Goal: Task Accomplishment & Management: Manage account settings

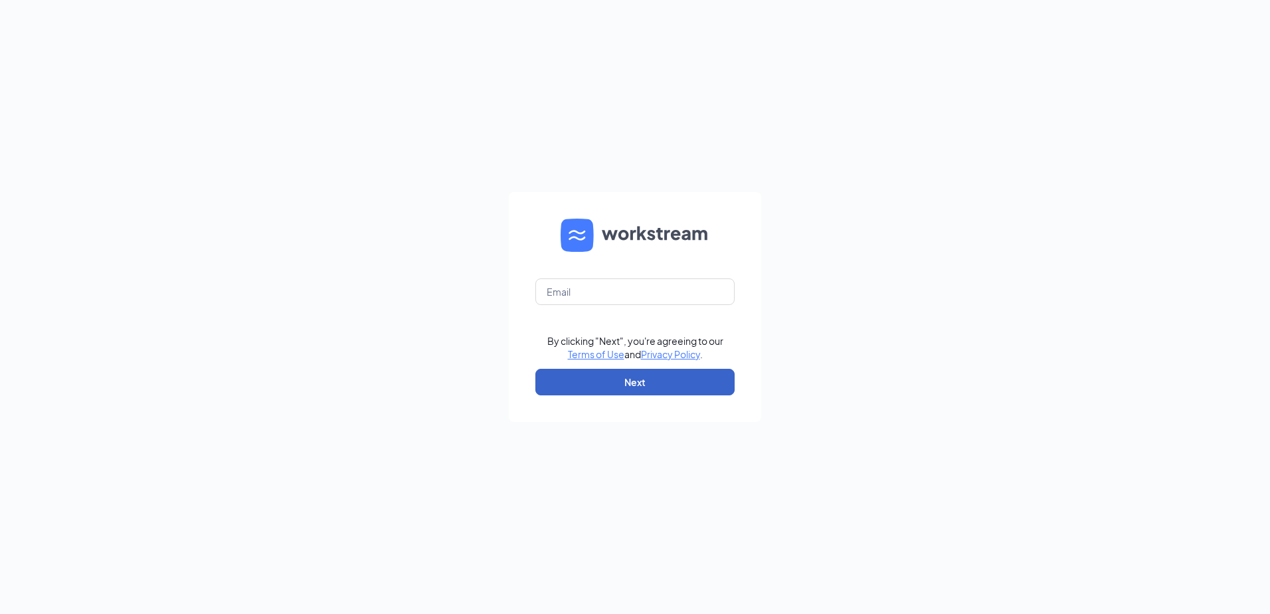
click at [664, 378] on button "Next" at bounding box center [634, 382] width 199 height 27
click at [626, 295] on input "text" at bounding box center [634, 291] width 199 height 27
type input "hhano@marugameudon.com"
click at [664, 378] on button "Next" at bounding box center [634, 382] width 199 height 27
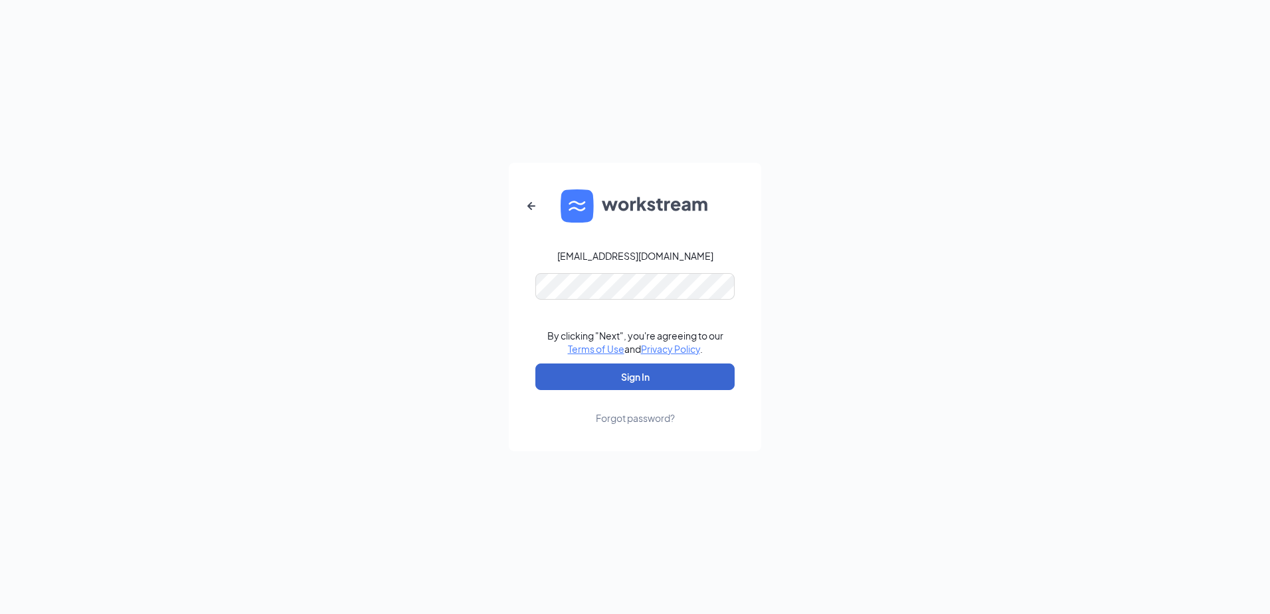
click at [639, 369] on button "Sign In" at bounding box center [634, 376] width 199 height 27
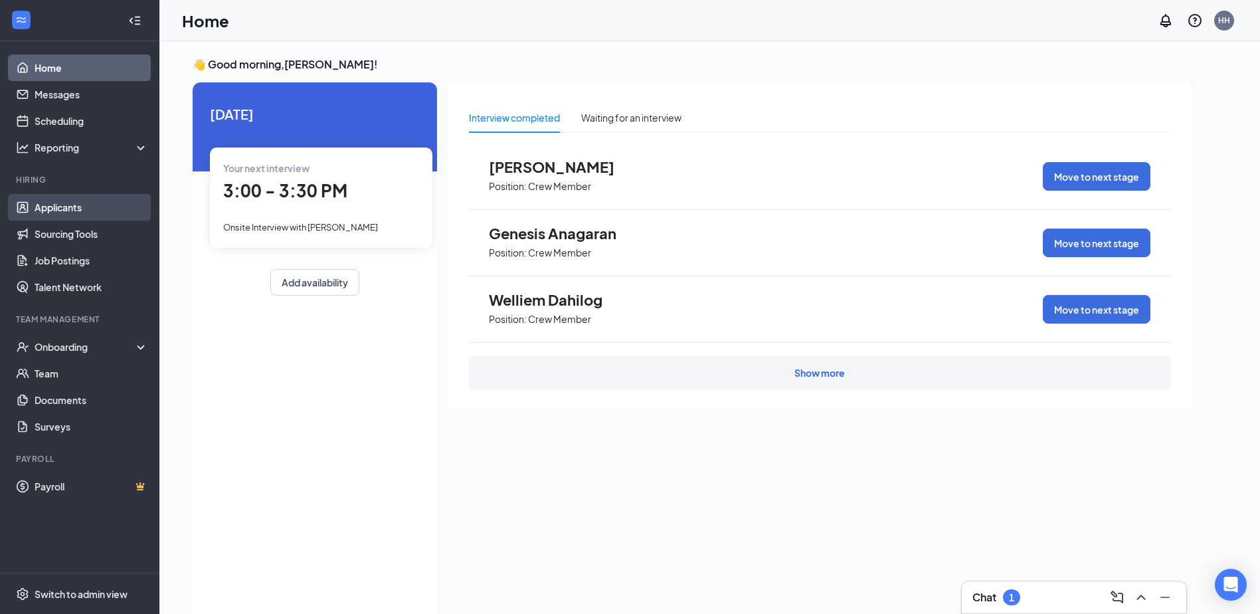
click at [56, 196] on link "Applicants" at bounding box center [92, 207] width 114 height 27
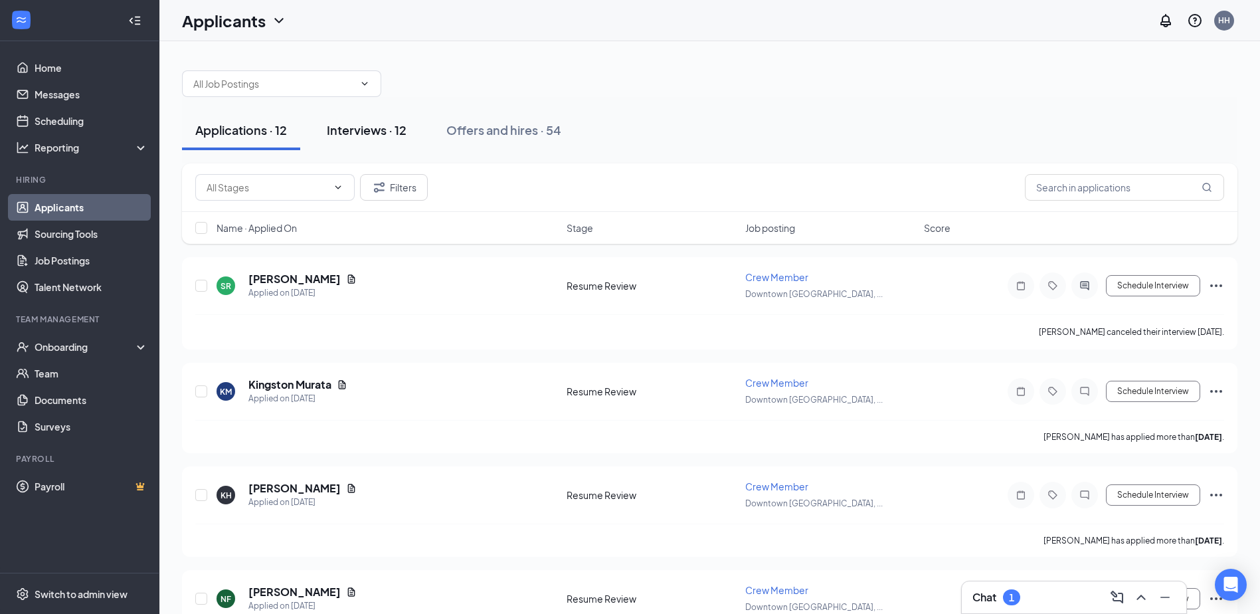
click at [353, 127] on div "Interviews · 12" at bounding box center [367, 130] width 80 height 17
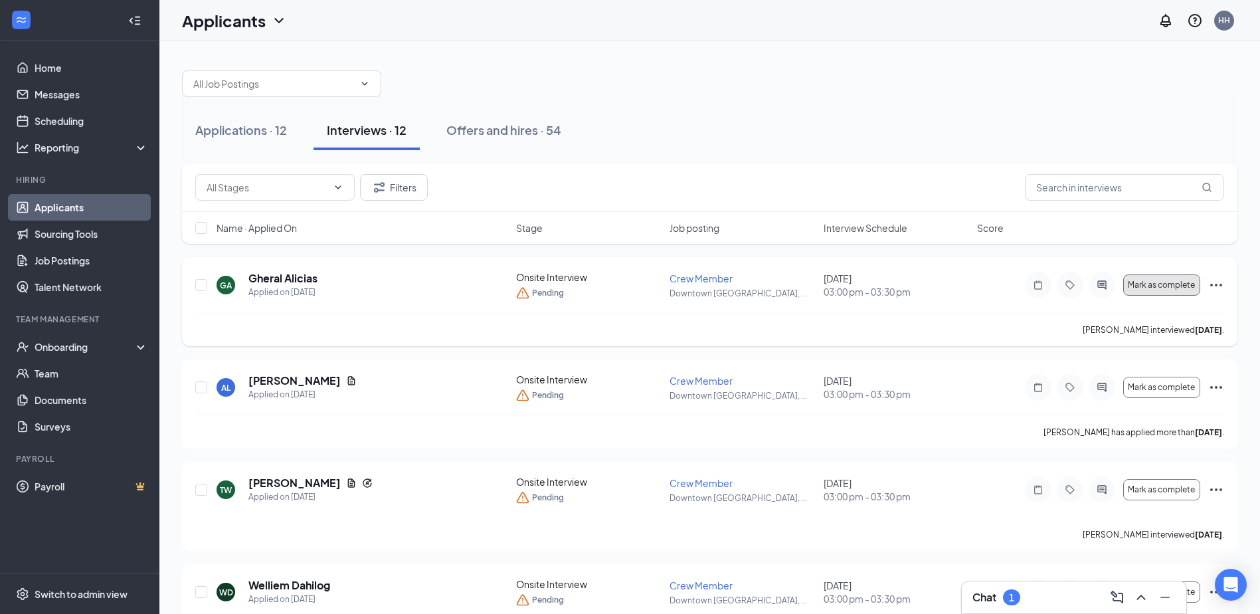
click at [1170, 288] on span "Mark as complete" at bounding box center [1161, 284] width 67 height 9
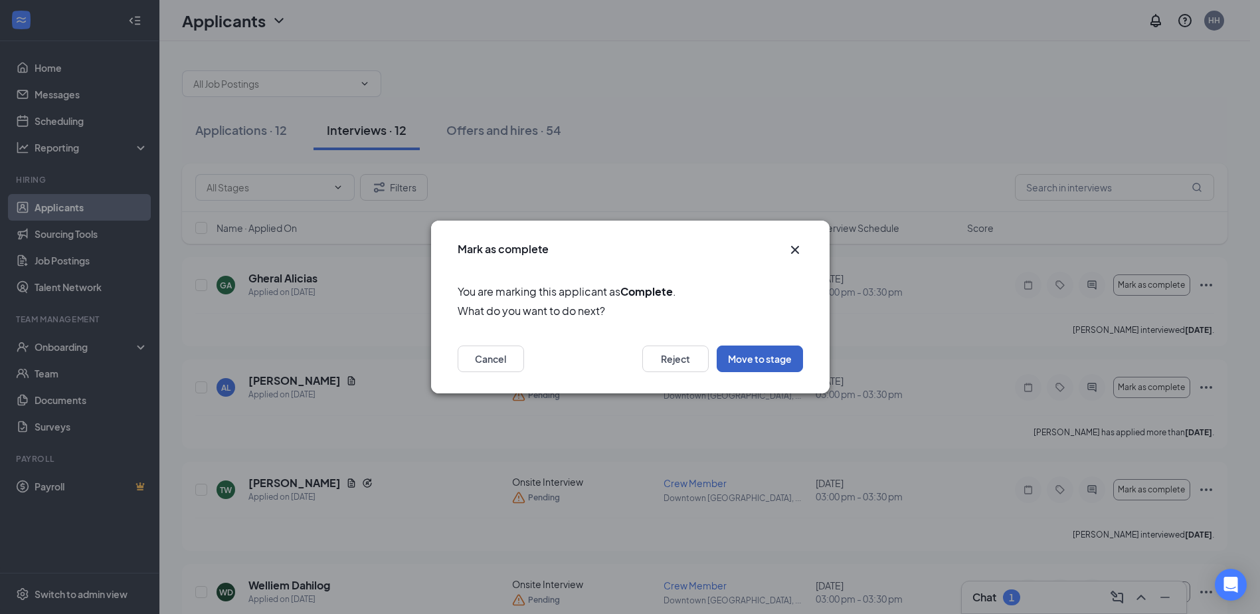
click at [768, 356] on button "Move to stage" at bounding box center [759, 358] width 86 height 27
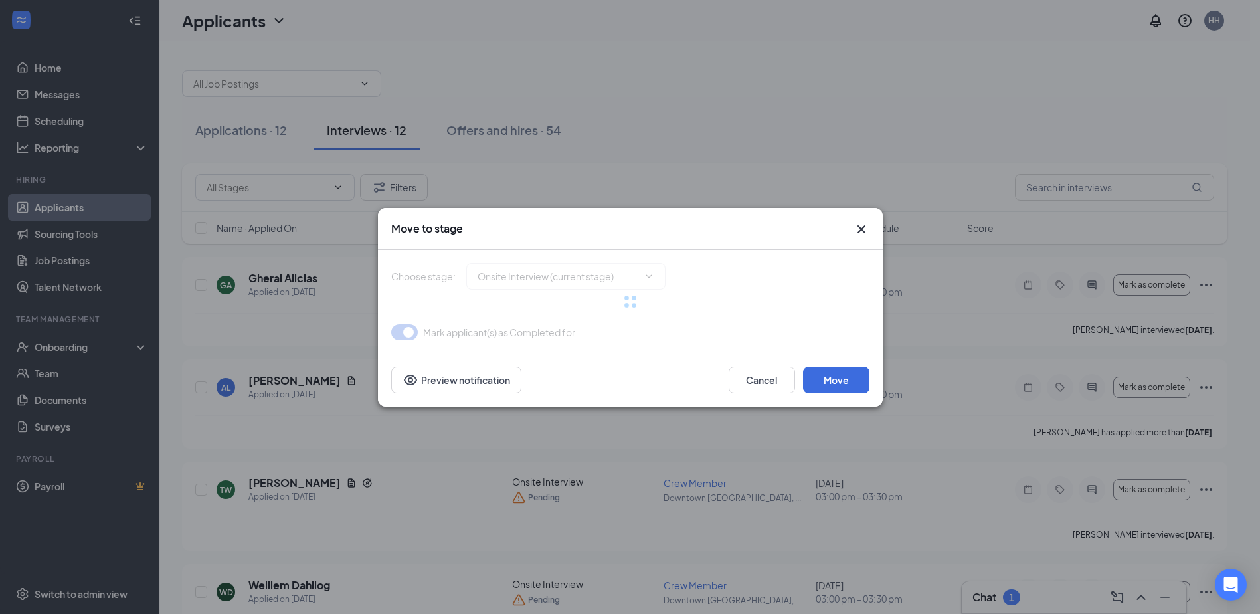
type input "Offer Letter (next stage)"
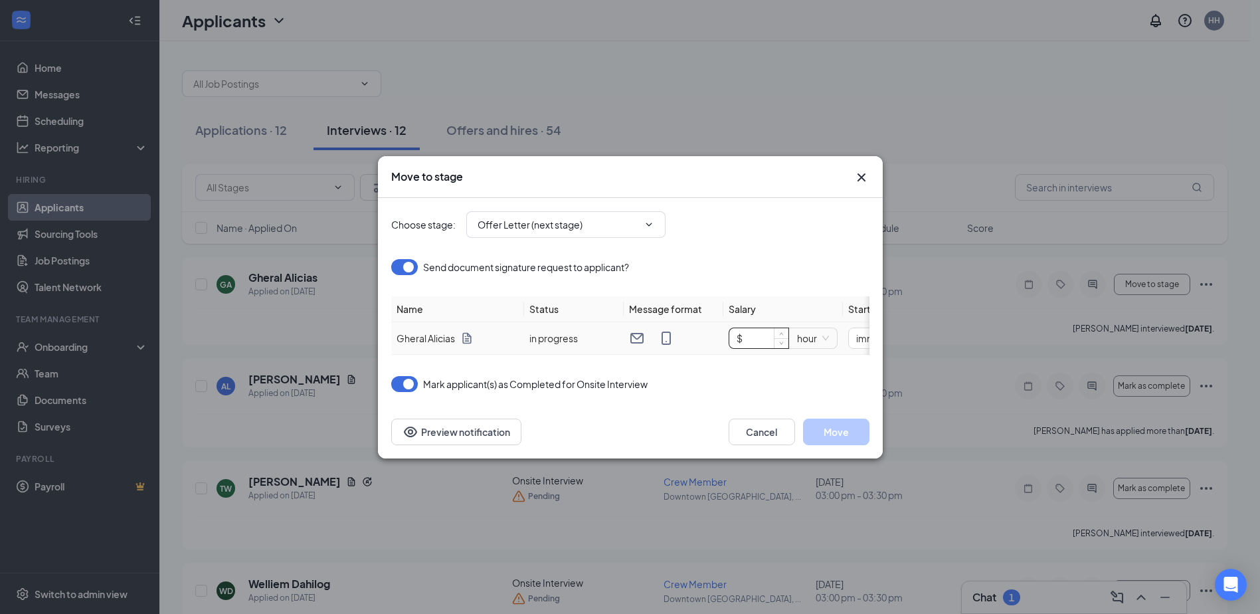
click at [762, 328] on input "$" at bounding box center [758, 338] width 59 height 20
type input "$ 16.5"
click at [835, 328] on span "immediately" at bounding box center [796, 338] width 77 height 20
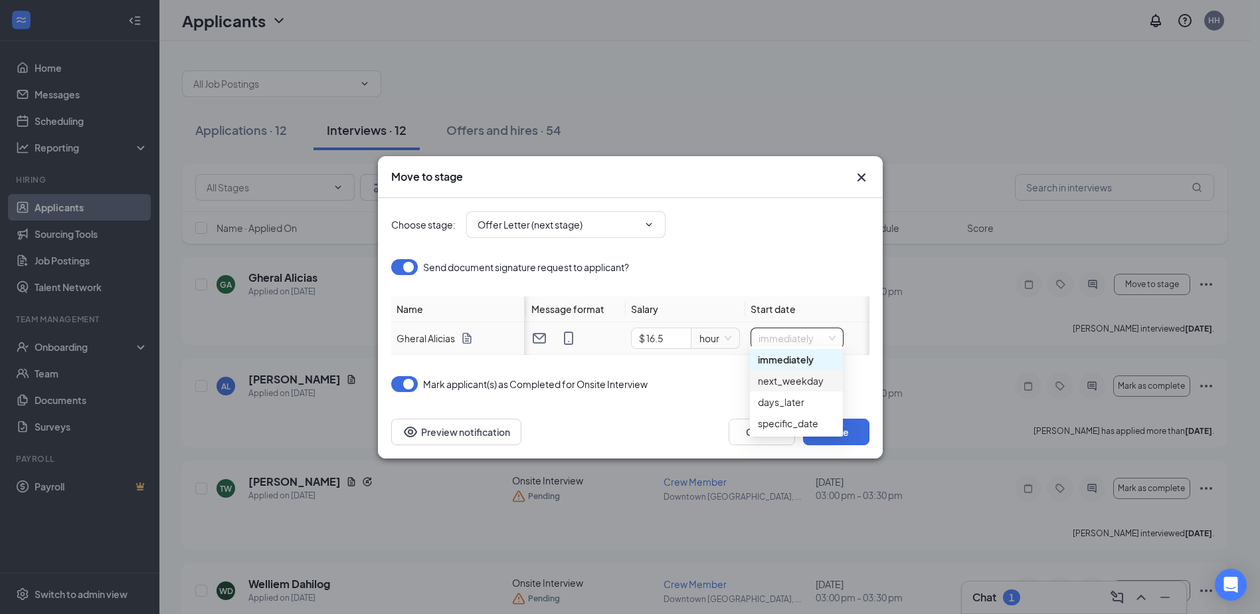
click at [800, 384] on div "next_weekday" at bounding box center [796, 380] width 77 height 15
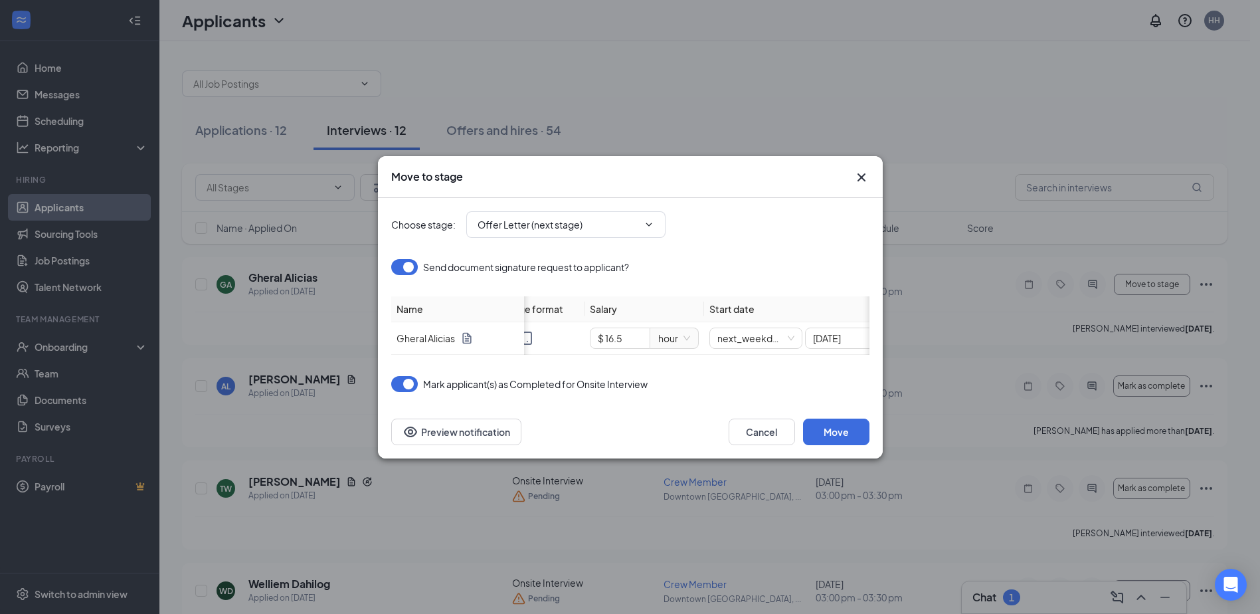
scroll to position [0, 153]
click at [840, 438] on button "Move" at bounding box center [836, 431] width 66 height 27
